Goal: Information Seeking & Learning: Learn about a topic

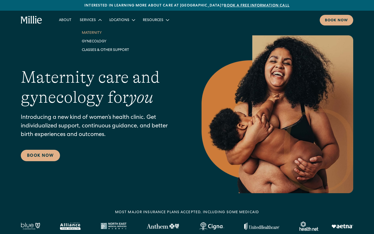
click at [99, 32] on link "Maternity" at bounding box center [106, 32] width 56 height 9
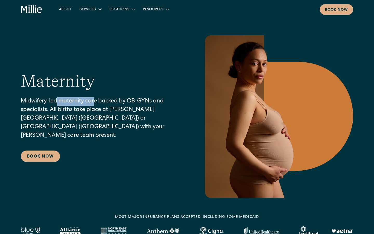
drag, startPoint x: 57, startPoint y: 107, endPoint x: 94, endPoint y: 107, distance: 36.8
click at [94, 107] on p "Midwifery-led maternity care backed by OB-GYNs and specialists. All births take…" at bounding box center [101, 118] width 160 height 43
drag, startPoint x: 94, startPoint y: 107, endPoint x: 114, endPoint y: 107, distance: 20.0
click at [114, 107] on p "Midwifery-led maternity care backed by OB-GYNs and specialists. All births take…" at bounding box center [101, 118] width 160 height 43
drag, startPoint x: 121, startPoint y: 107, endPoint x: 148, endPoint y: 106, distance: 26.5
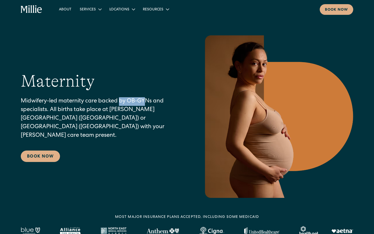
click at [148, 106] on p "Midwifery-led maternity care backed by OB-GYNs and specialists. All births take…" at bounding box center [101, 118] width 160 height 43
drag, startPoint x: 67, startPoint y: 117, endPoint x: 98, endPoint y: 117, distance: 31.7
click at [98, 117] on p "Midwifery-led maternity care backed by OB-GYNs and specialists. All births take…" at bounding box center [101, 118] width 160 height 43
drag, startPoint x: 107, startPoint y: 116, endPoint x: 158, endPoint y: 116, distance: 50.1
click at [158, 116] on p "Midwifery-led maternity care backed by OB-GYNs and specialists. All births take…" at bounding box center [101, 118] width 160 height 43
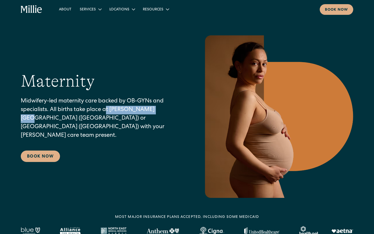
click at [158, 116] on p "Midwifery-led maternity care backed by OB-GYNs and specialists. All births take…" at bounding box center [101, 118] width 160 height 43
drag, startPoint x: 163, startPoint y: 115, endPoint x: 110, endPoint y: 115, distance: 53.7
click at [110, 115] on p "Midwifery-led maternity care backed by OB-GYNs and specialists. All births take…" at bounding box center [101, 118] width 160 height 43
copy p "[PERSON_NAME][GEOGRAPHIC_DATA]"
click at [92, 145] on div "Maternity Midwifery-led maternity care backed by OB-GYNs and specialists. All b…" at bounding box center [101, 116] width 160 height 91
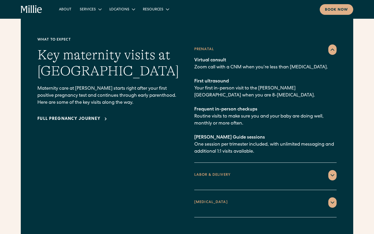
scroll to position [781, 0]
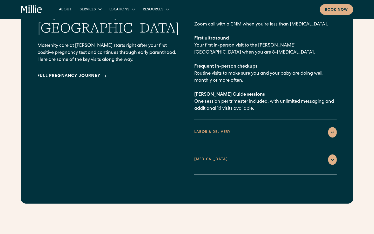
click at [223, 129] on div "LABOR & DELIVERY" at bounding box center [212, 131] width 36 height 5
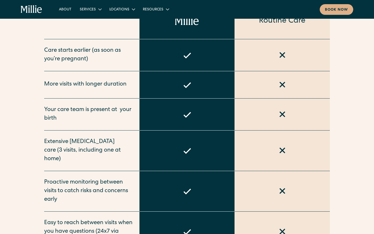
scroll to position [261, 0]
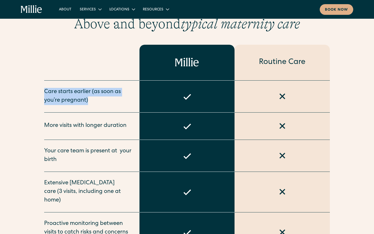
drag, startPoint x: 106, startPoint y: 99, endPoint x: 37, endPoint y: 89, distance: 69.2
click at [37, 89] on div "Above and beyond typical maternity care Routine Care Care starts earlier (as so…" at bounding box center [187, 235] width 332 height 439
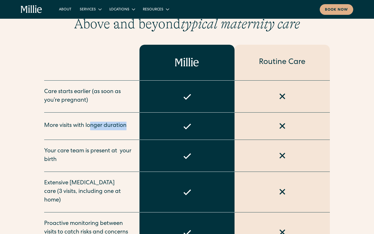
drag, startPoint x: 130, startPoint y: 127, endPoint x: 89, endPoint y: 125, distance: 40.5
click at [89, 125] on div "More visits with longer duration" at bounding box center [91, 125] width 95 height 27
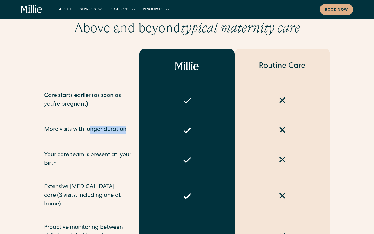
scroll to position [0, 0]
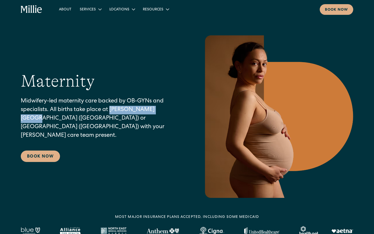
drag, startPoint x: 110, startPoint y: 115, endPoint x: 160, endPoint y: 112, distance: 50.7
click at [160, 112] on p "Midwifery-led maternity care backed by OB-GYNs and specialists. All births take…" at bounding box center [101, 118] width 160 height 43
copy p "[PERSON_NAME][GEOGRAPHIC_DATA]"
click at [106, 159] on div "Maternity Midwifery-led maternity care backed by OB-GYNs and specialists. All b…" at bounding box center [187, 116] width 332 height 162
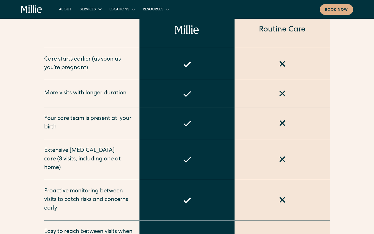
scroll to position [250, 0]
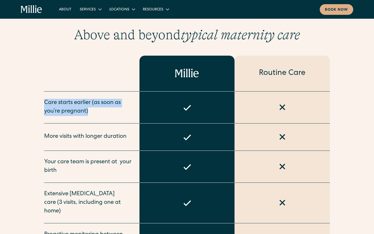
drag, startPoint x: 113, startPoint y: 113, endPoint x: 76, endPoint y: 98, distance: 39.7
click at [76, 98] on div "Care starts earlier (as soon as you’re pregnant)" at bounding box center [91, 107] width 95 height 32
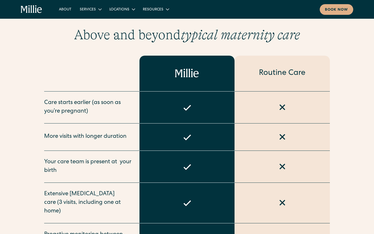
click at [77, 98] on div "Care starts earlier (as soon as you’re pregnant)" at bounding box center [91, 107] width 95 height 32
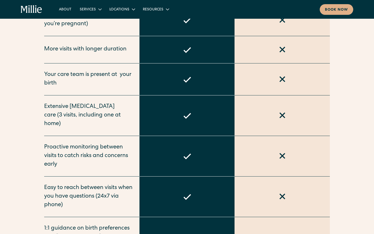
scroll to position [351, 0]
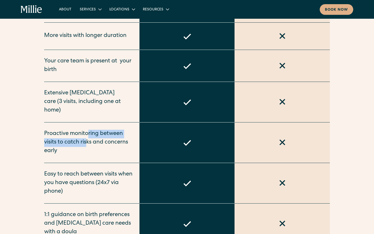
drag, startPoint x: 87, startPoint y: 135, endPoint x: 87, endPoint y: 118, distance: 17.4
click at [87, 122] on div "Proactive monitoring between visits to catch risks and concerns early" at bounding box center [91, 142] width 95 height 40
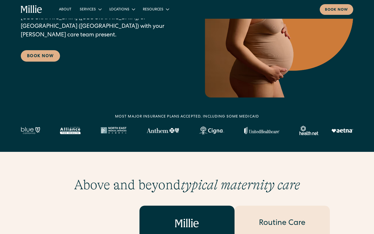
scroll to position [0, 0]
